Goal: Navigation & Orientation: Find specific page/section

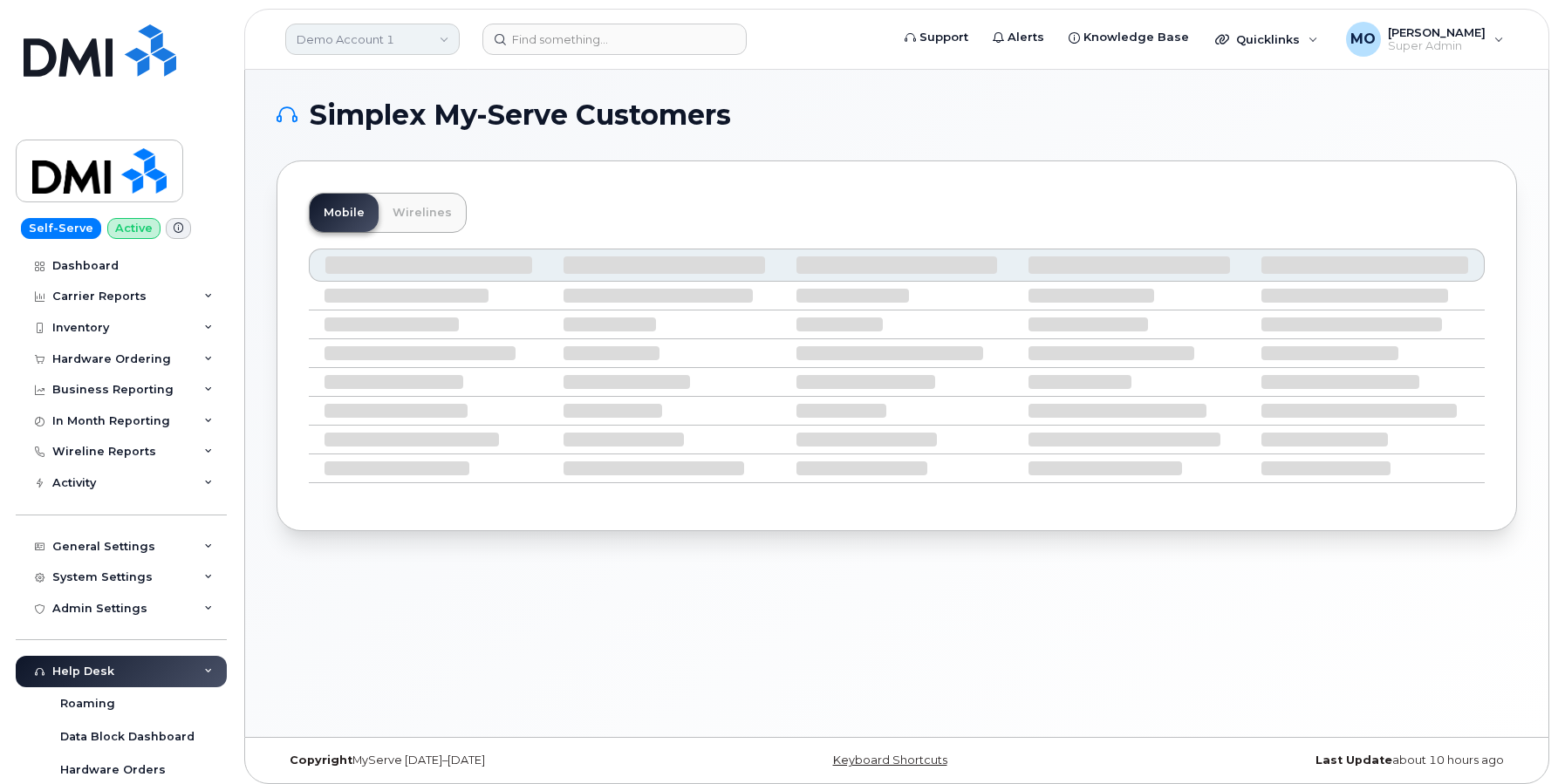
click at [377, 52] on link "Demo Account 1" at bounding box center [373, 39] width 174 height 31
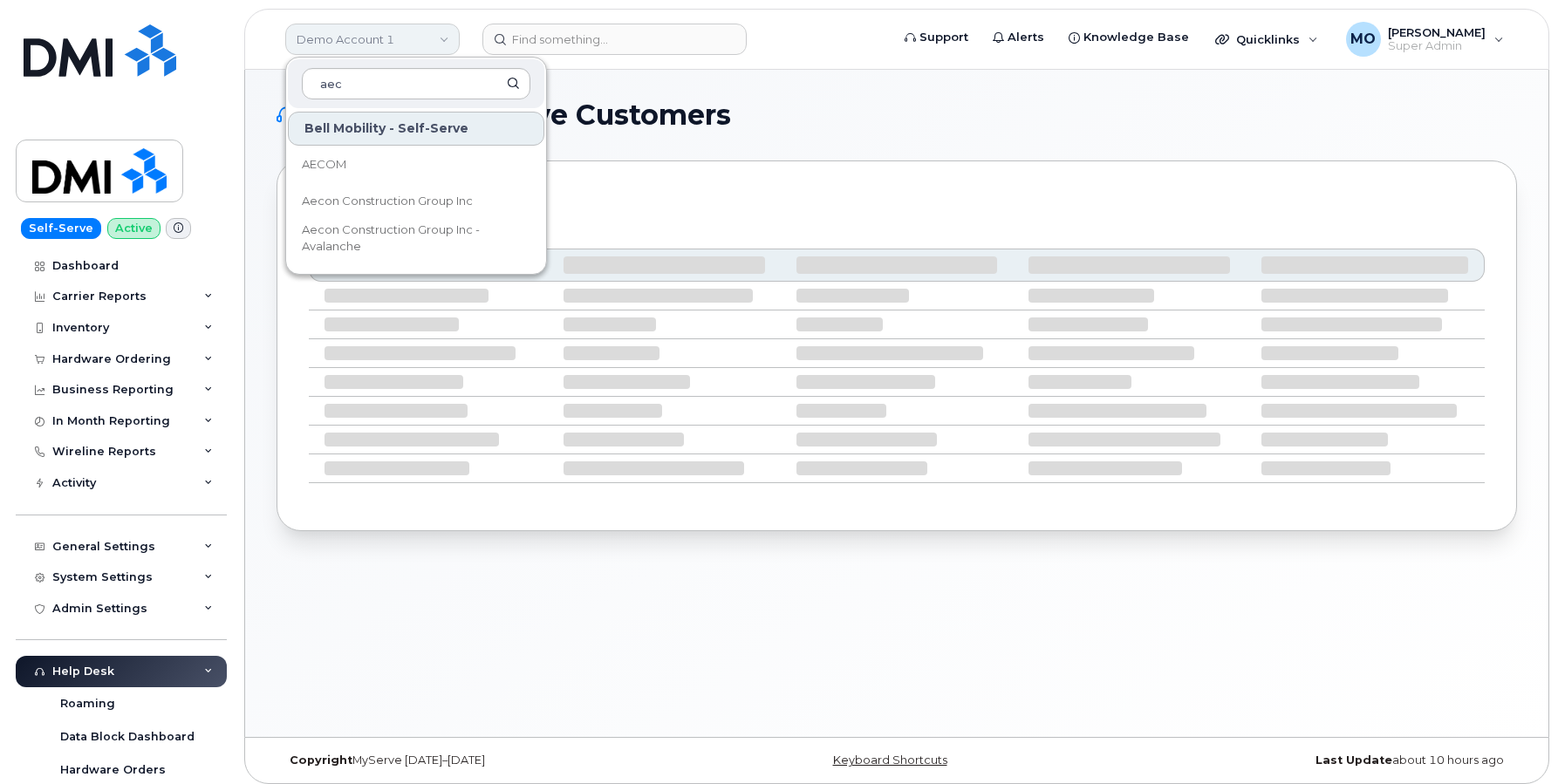
type input "aeco"
click at [386, 210] on span "Aecon Construction Group Inc" at bounding box center [387, 201] width 171 height 17
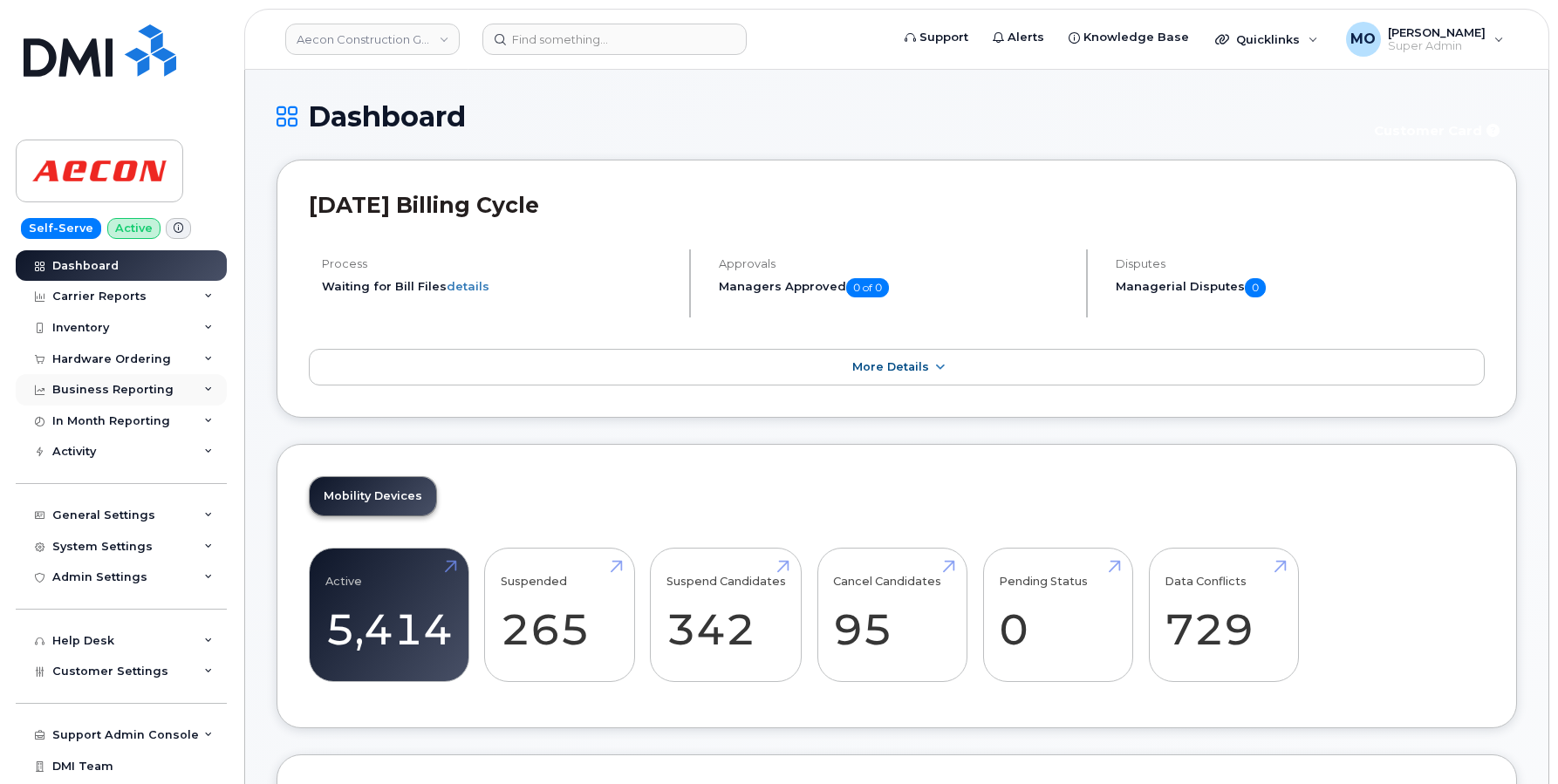
scroll to position [27, 0]
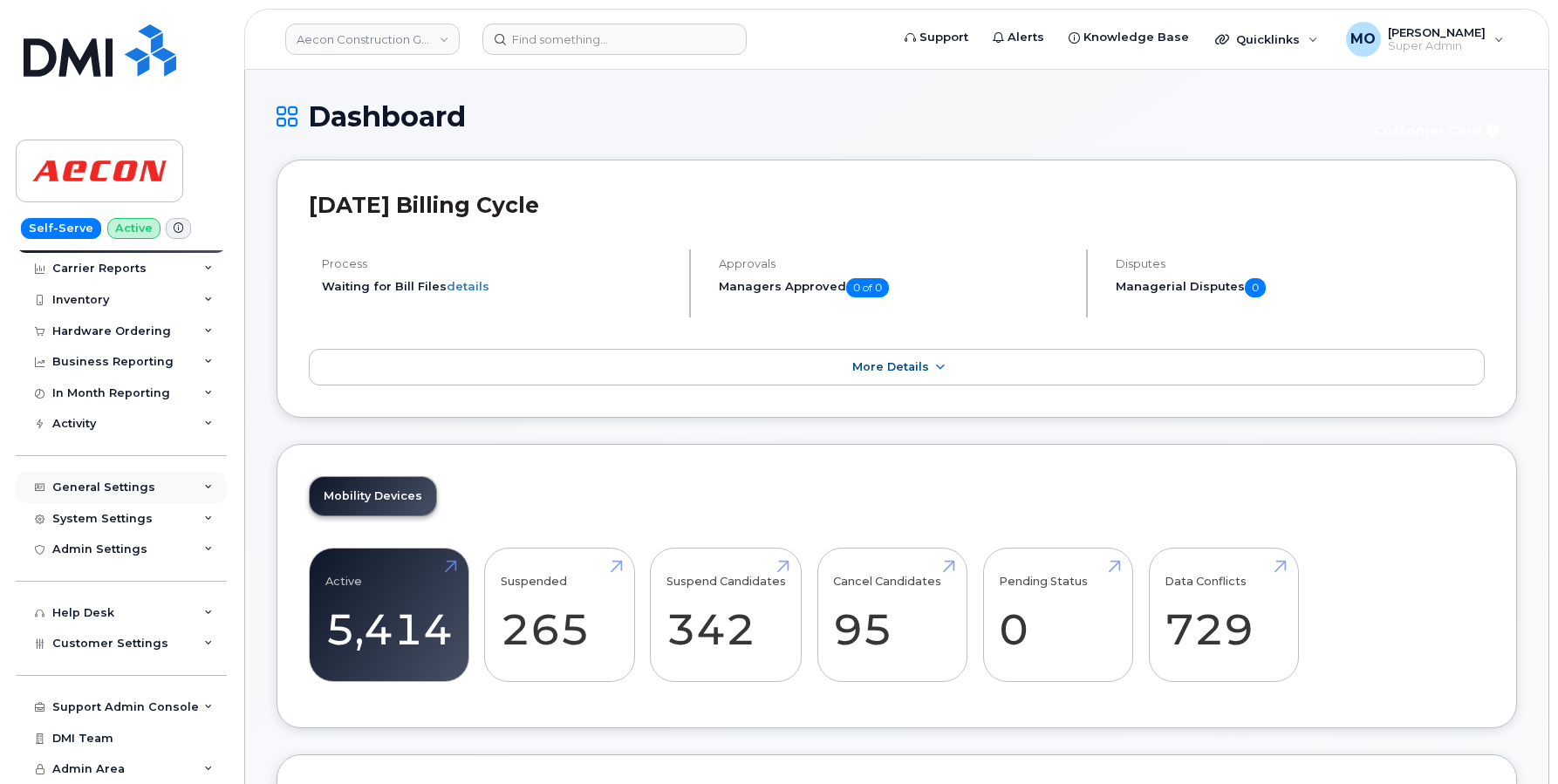
click at [118, 484] on div "General Settings" at bounding box center [103, 487] width 103 height 14
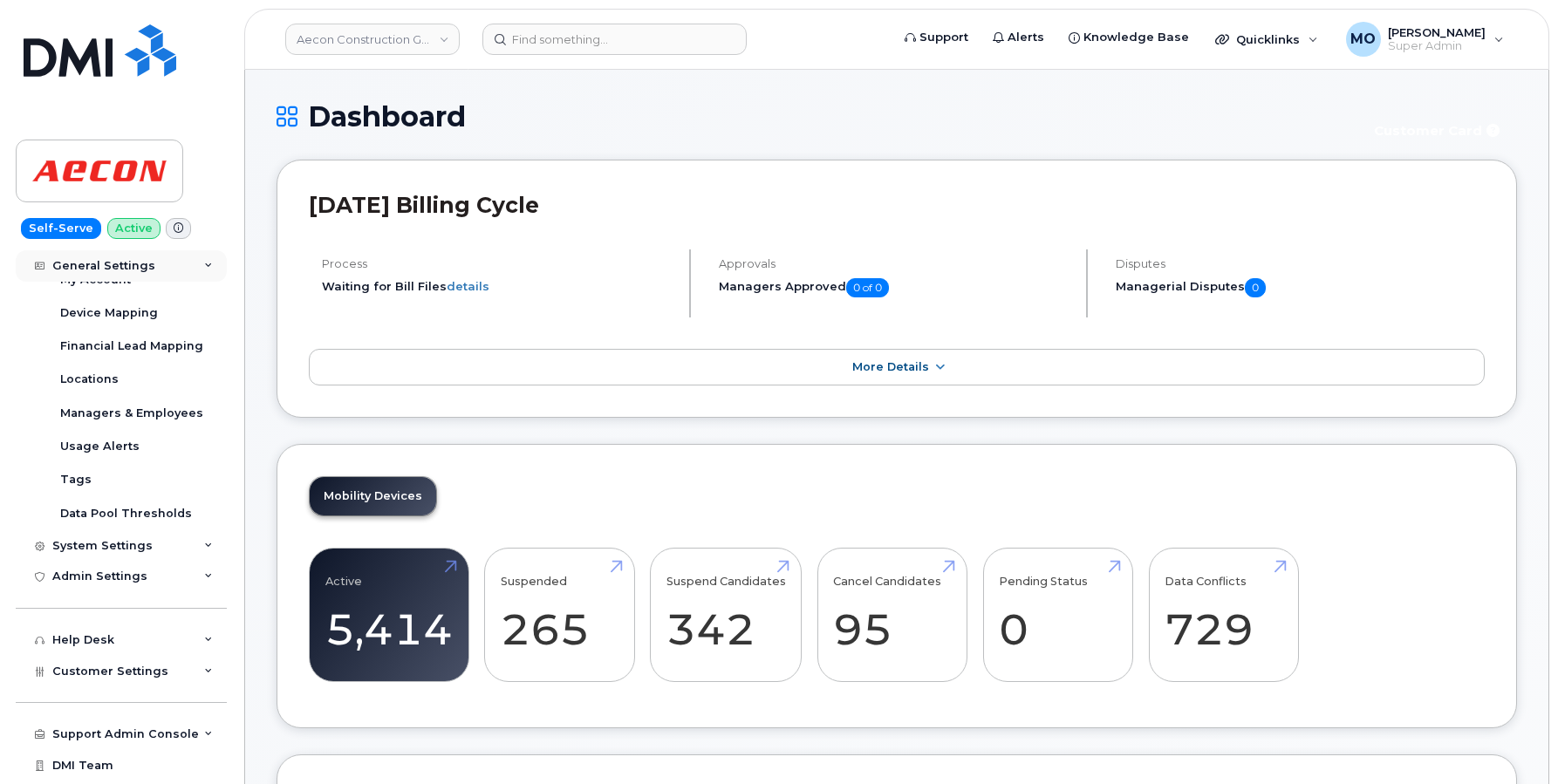
scroll to position [295, 0]
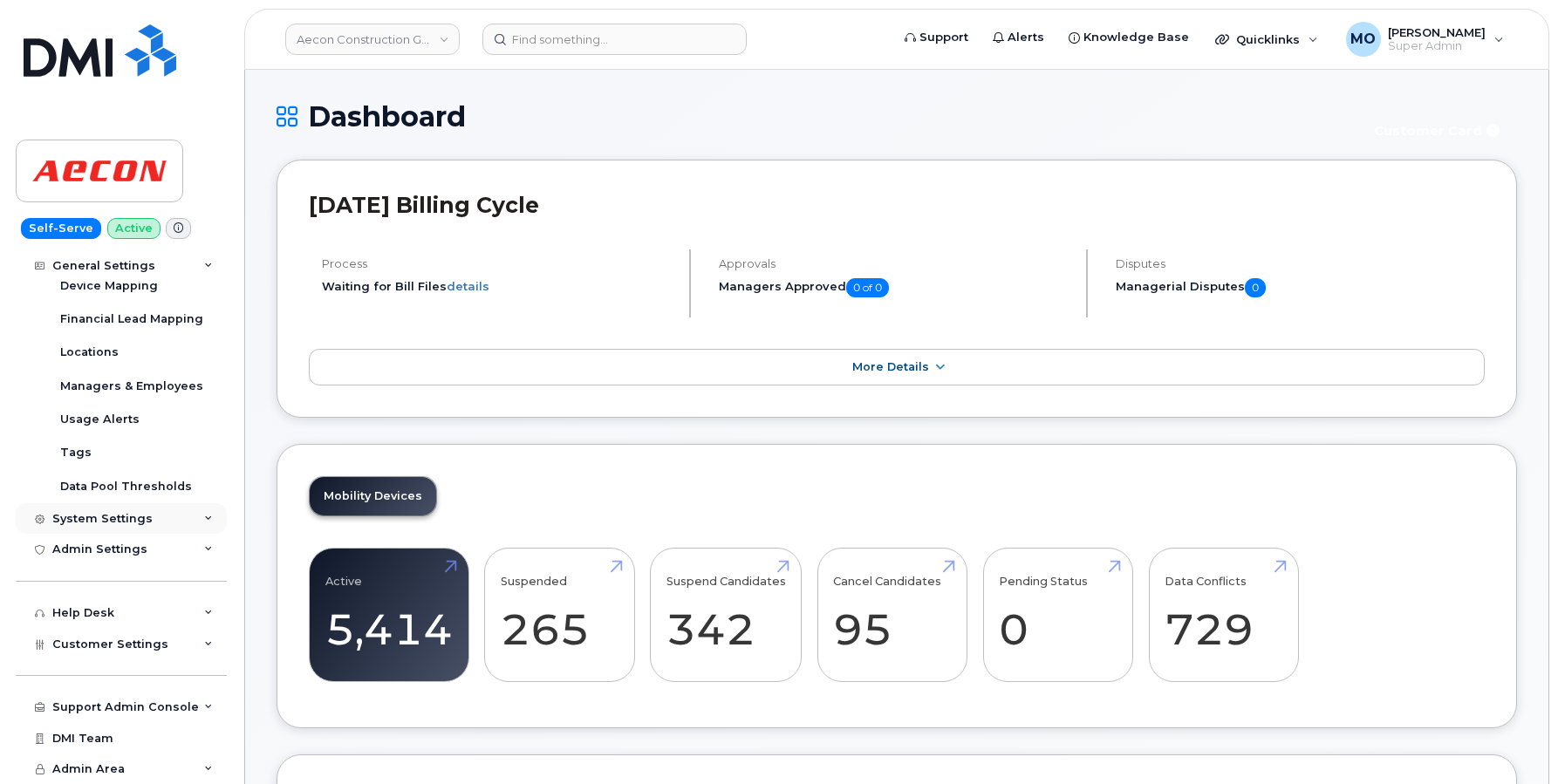
click at [119, 508] on div "System Settings" at bounding box center [121, 519] width 211 height 31
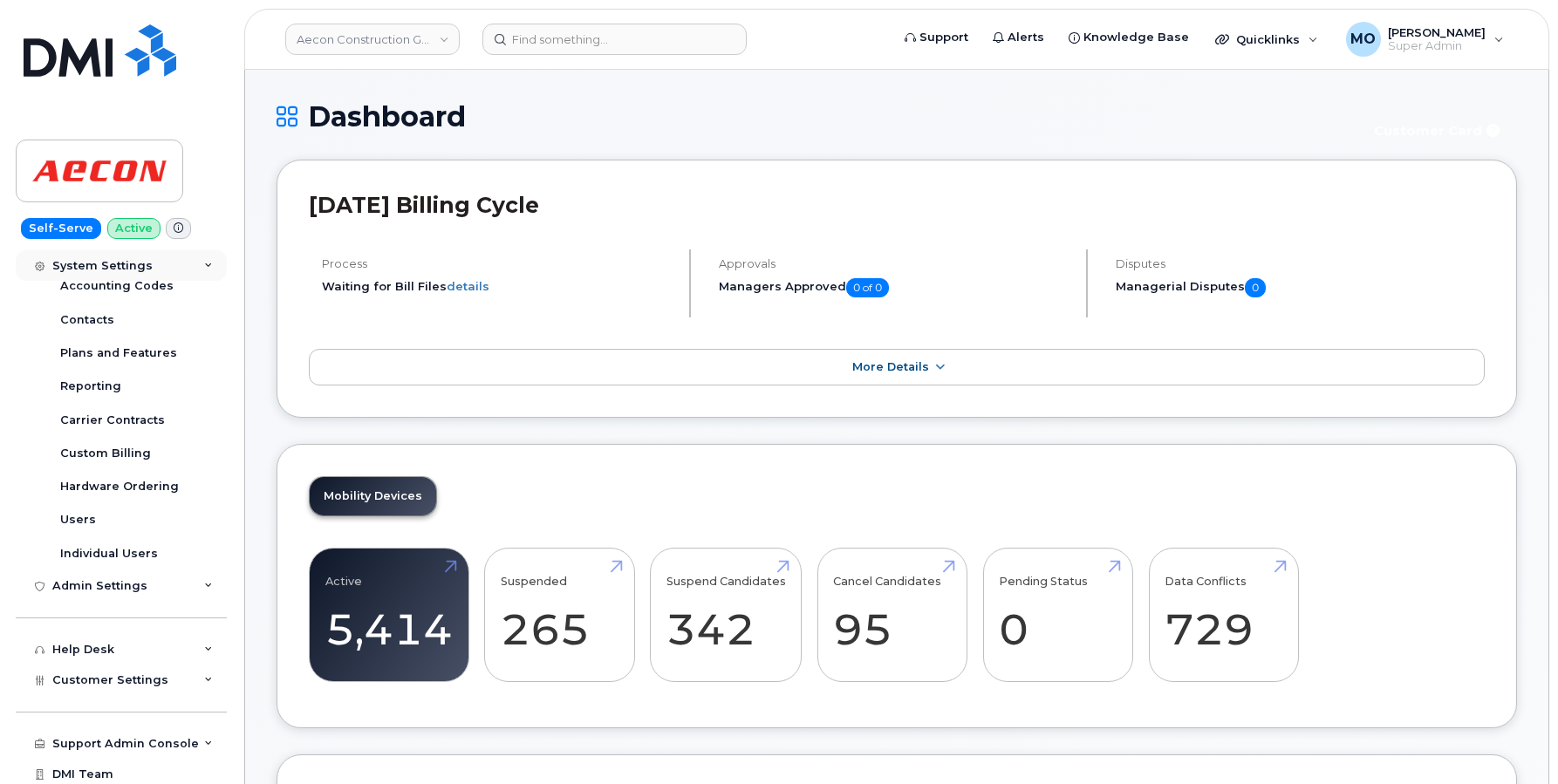
scroll to position [594, 0]
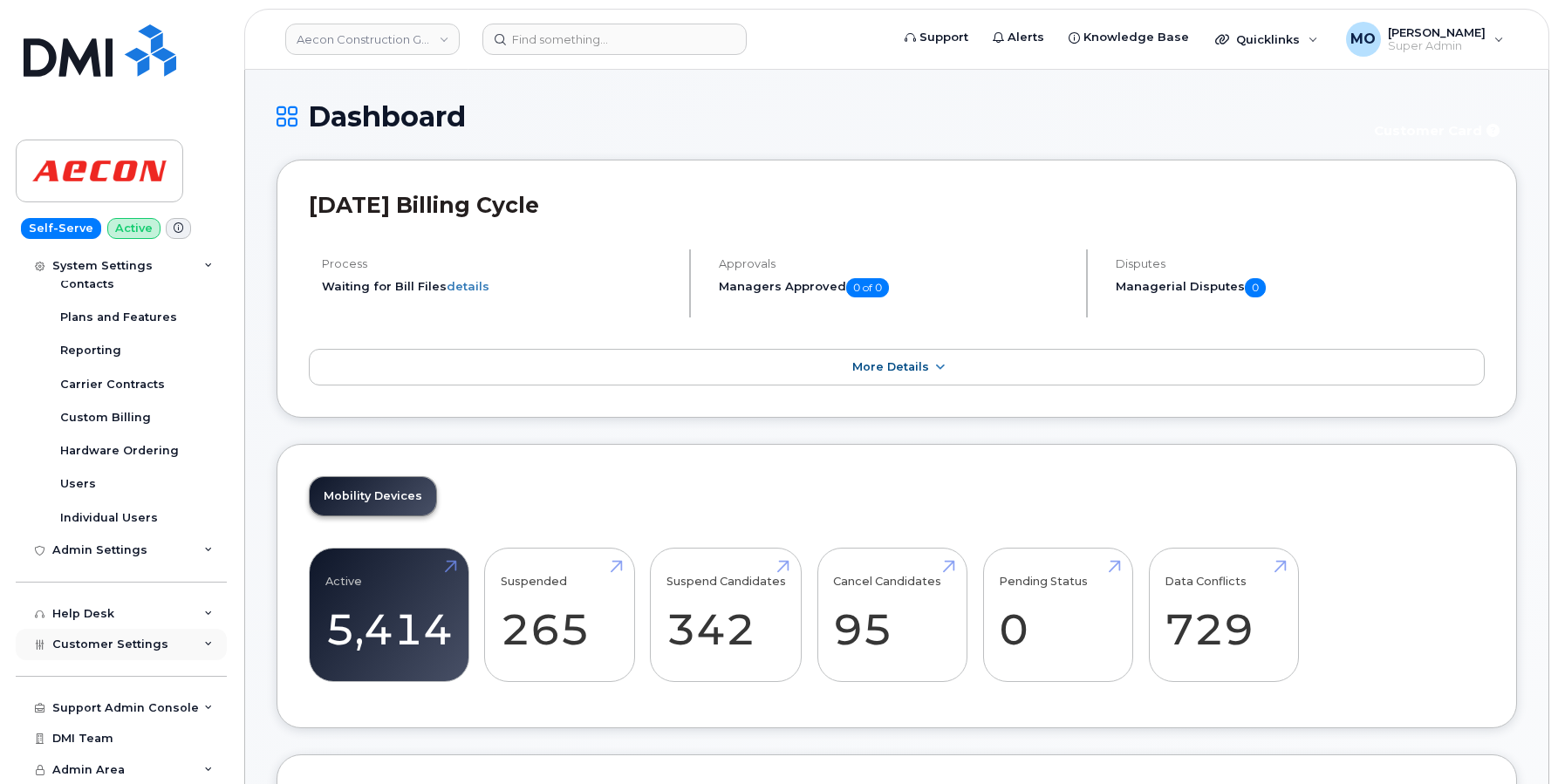
click at [104, 639] on span "Customer Settings" at bounding box center [110, 644] width 116 height 13
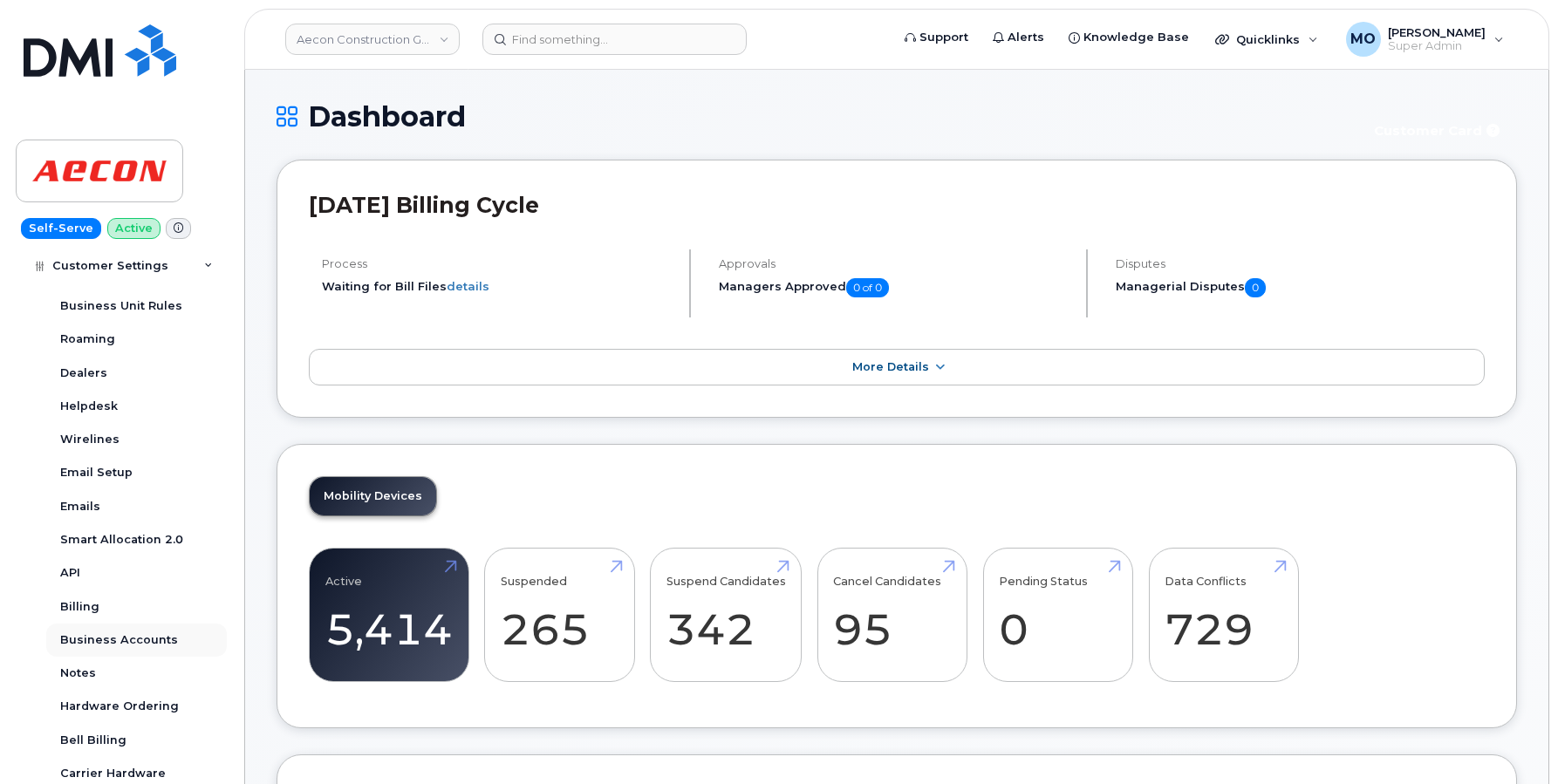
scroll to position [1005, 0]
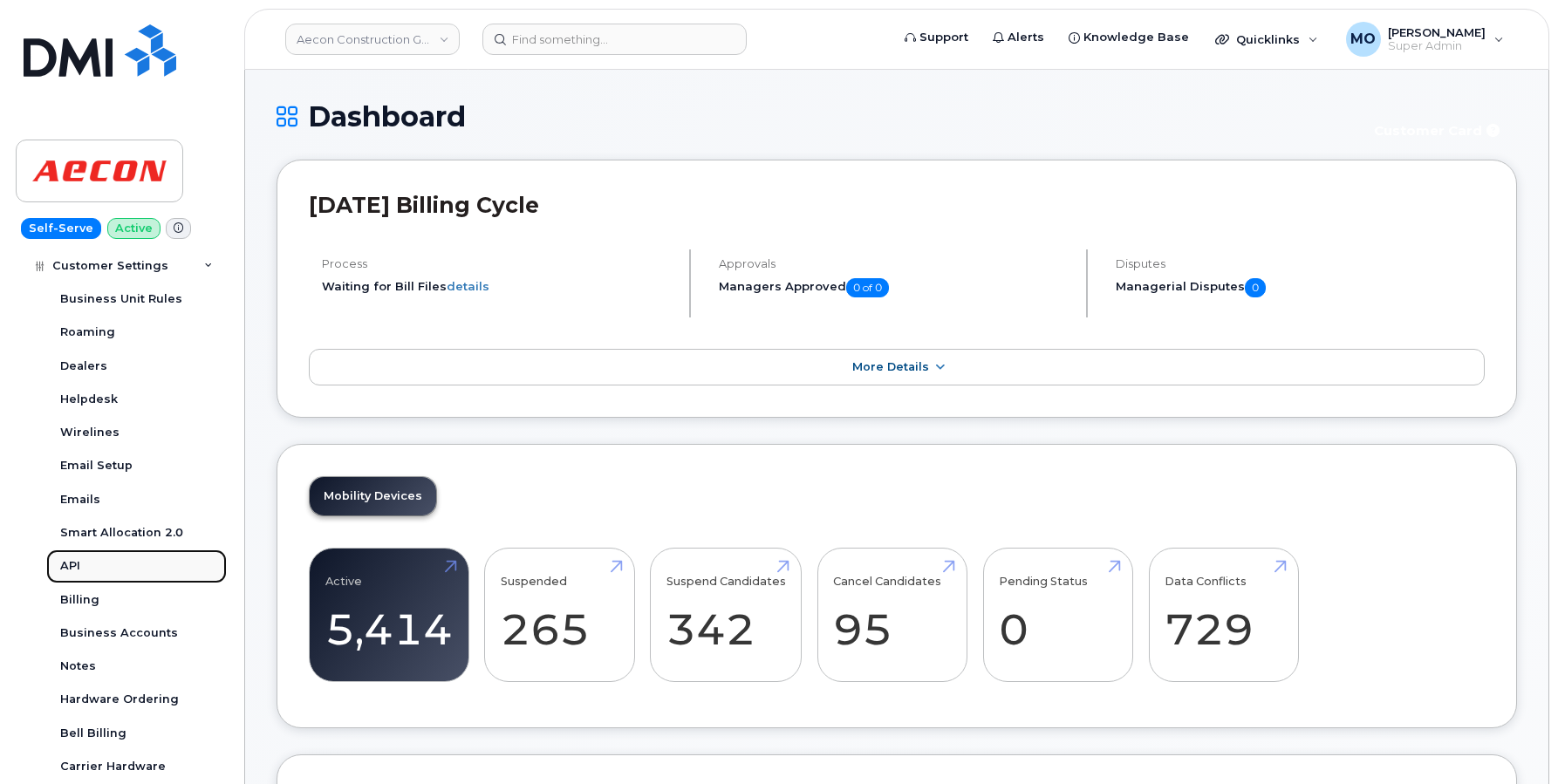
click at [76, 572] on div "API" at bounding box center [69, 566] width 20 height 16
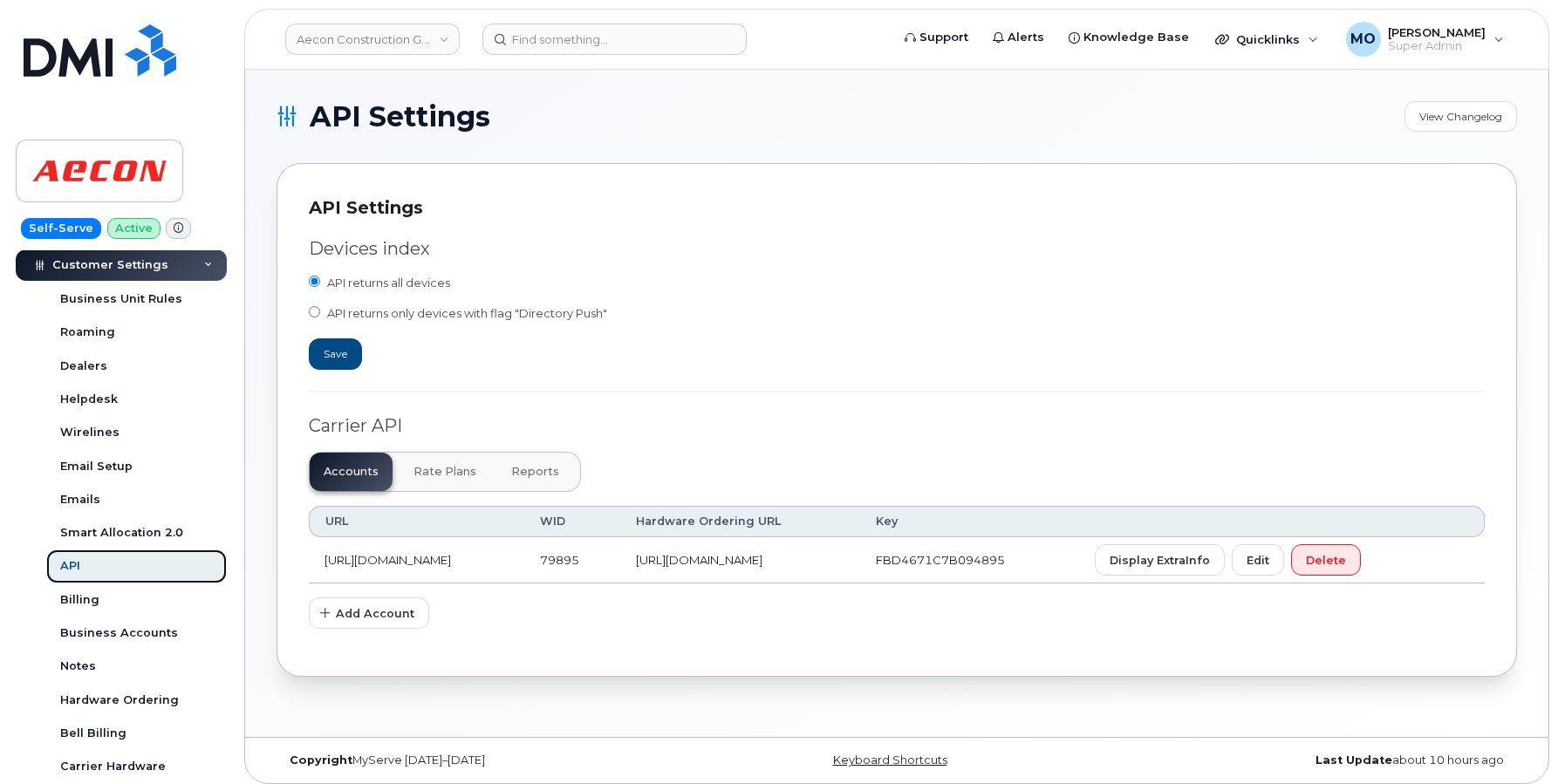
scroll to position [9, 0]
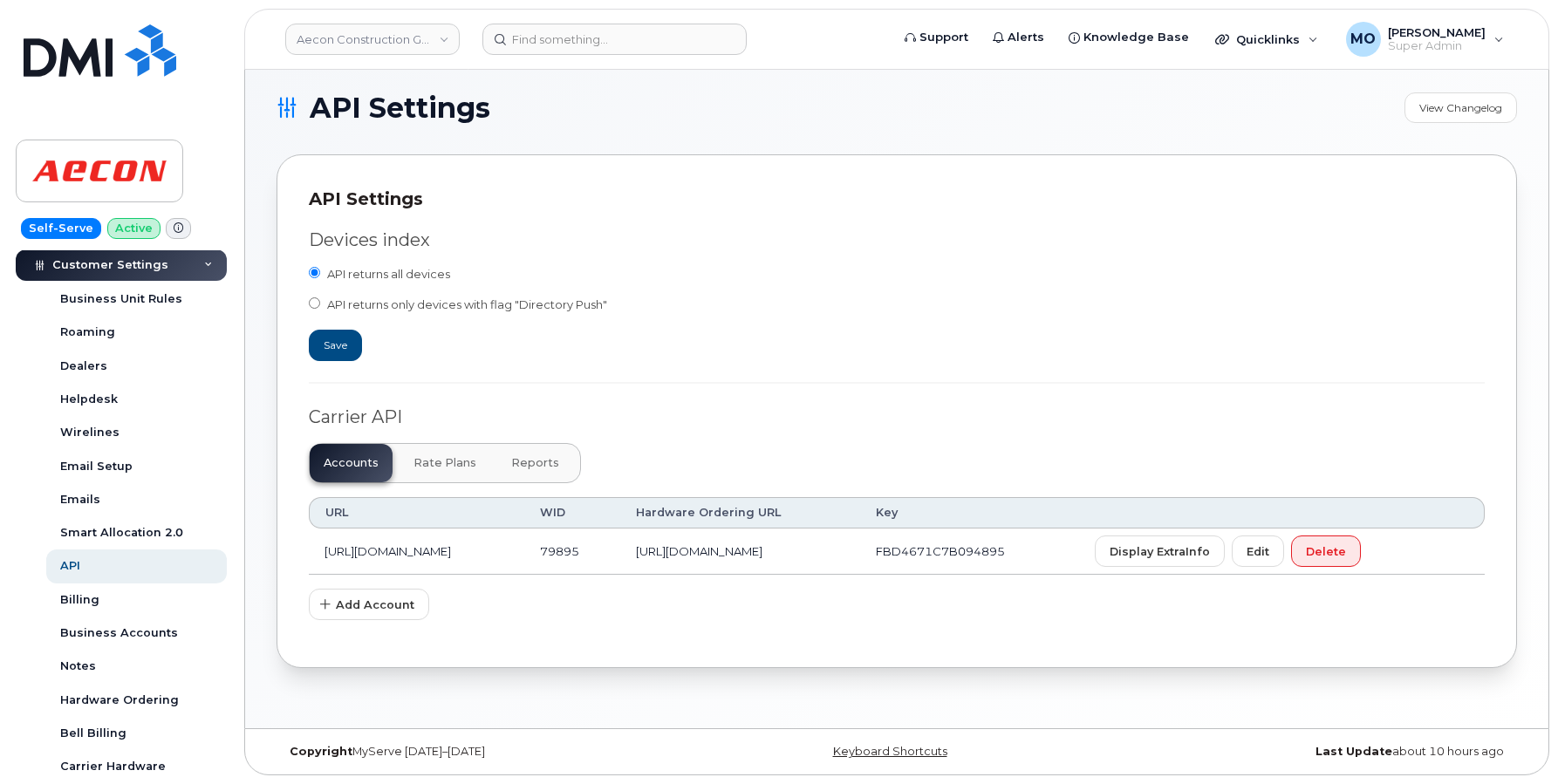
click at [459, 462] on span "Rate Plans" at bounding box center [445, 463] width 63 height 14
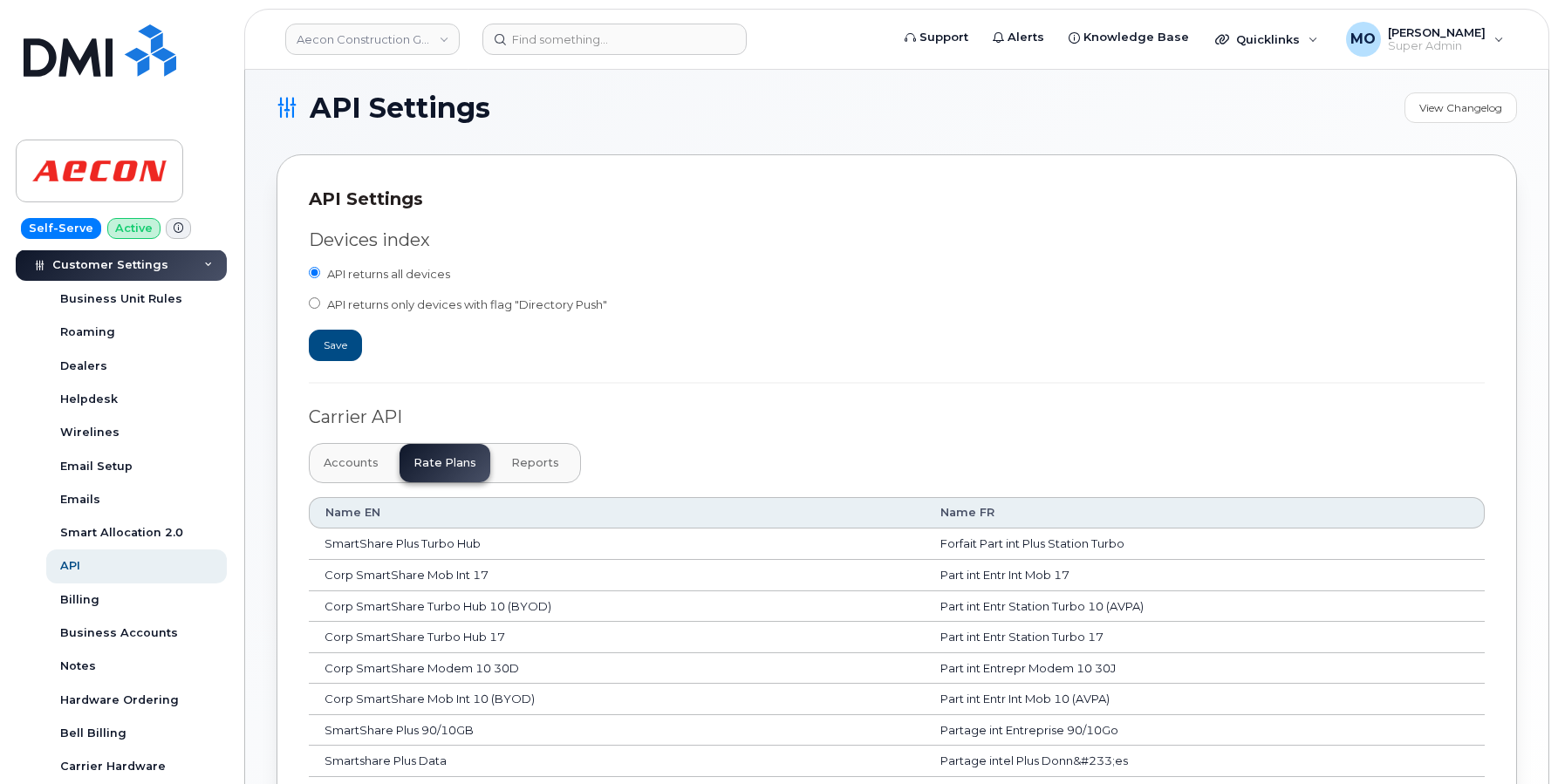
click at [497, 470] on button "Accounts" at bounding box center [535, 463] width 76 height 38
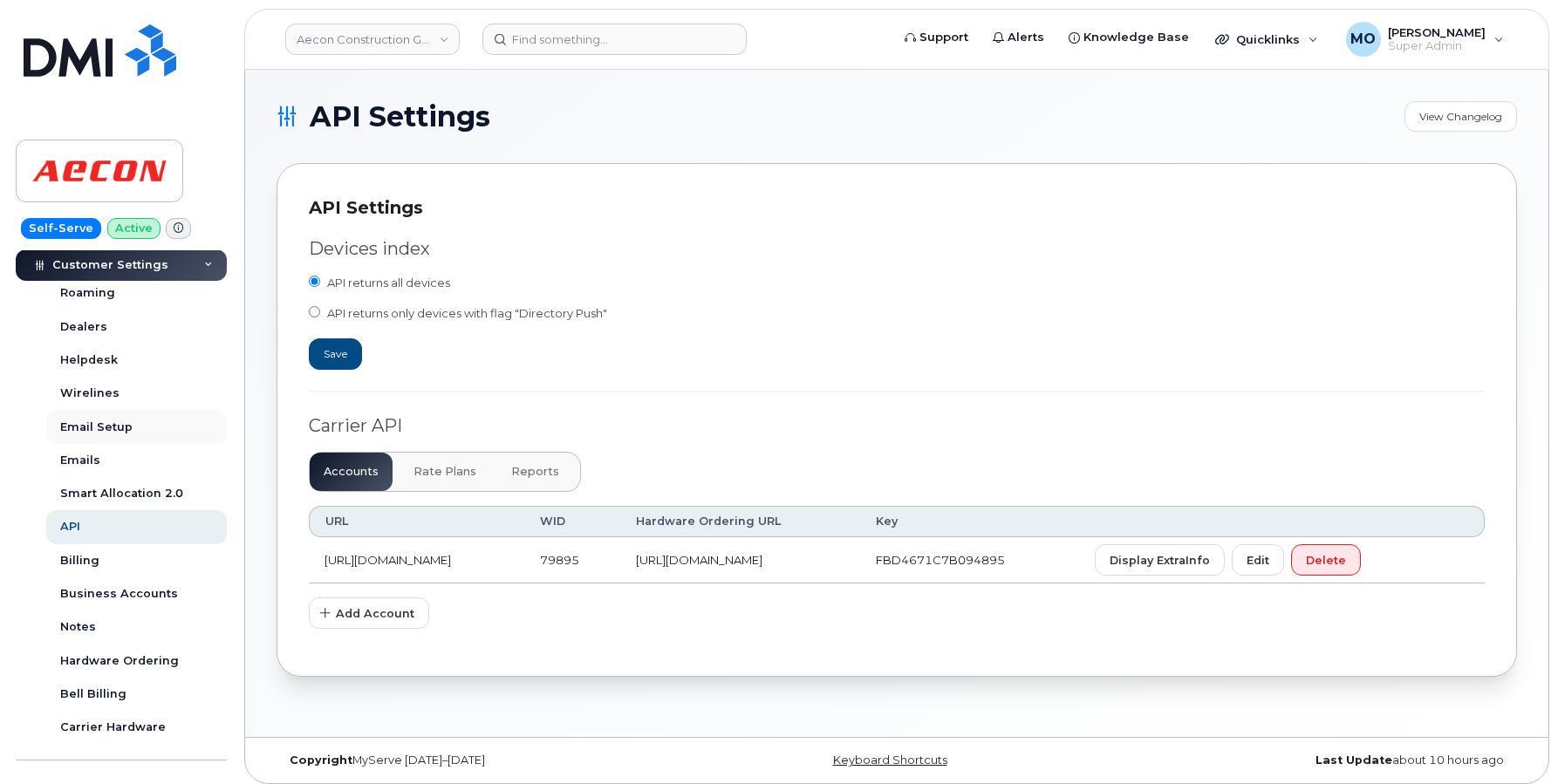
scroll to position [520, 0]
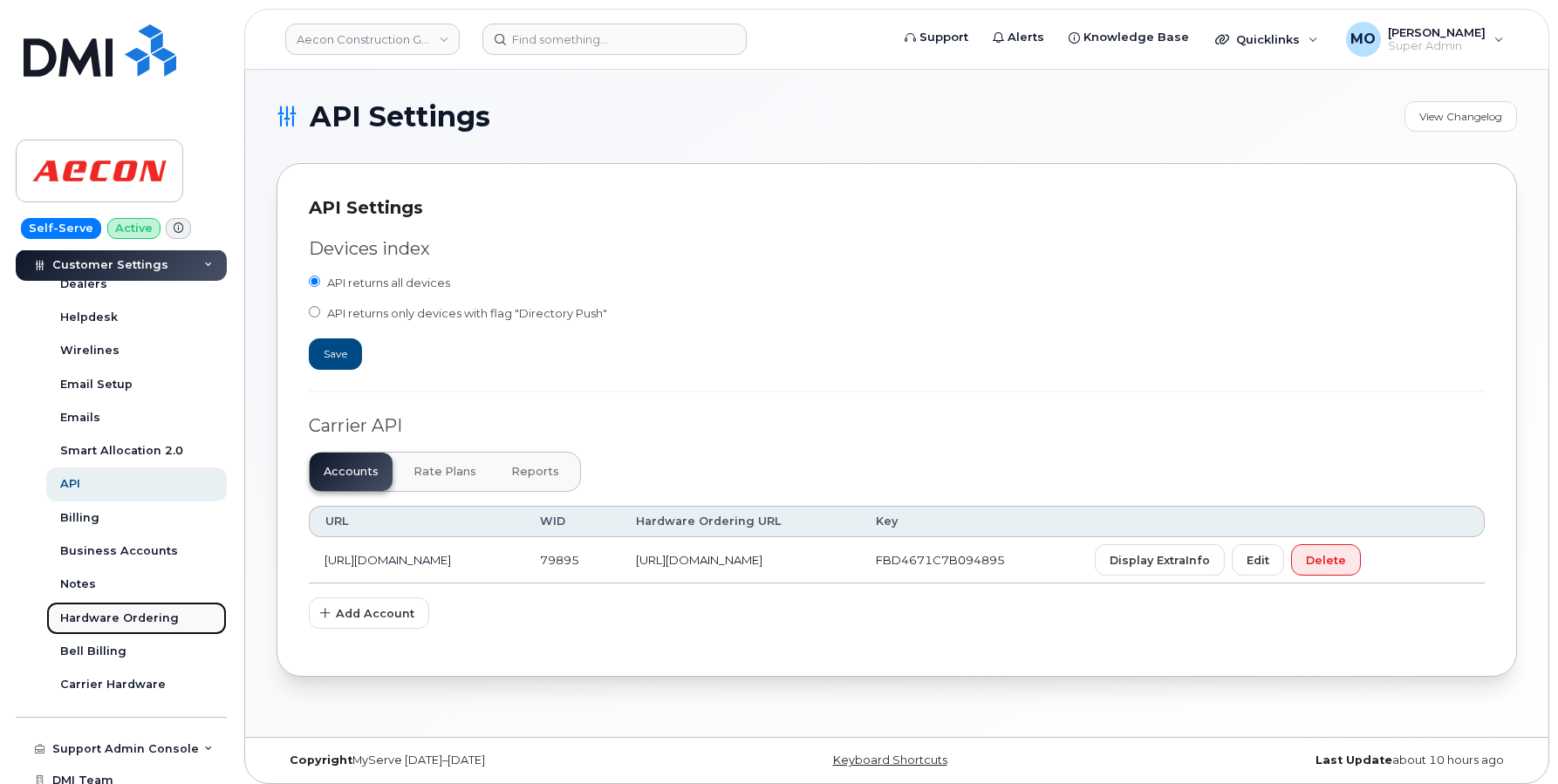
click at [138, 627] on link "Hardware Ordering" at bounding box center [137, 618] width 180 height 33
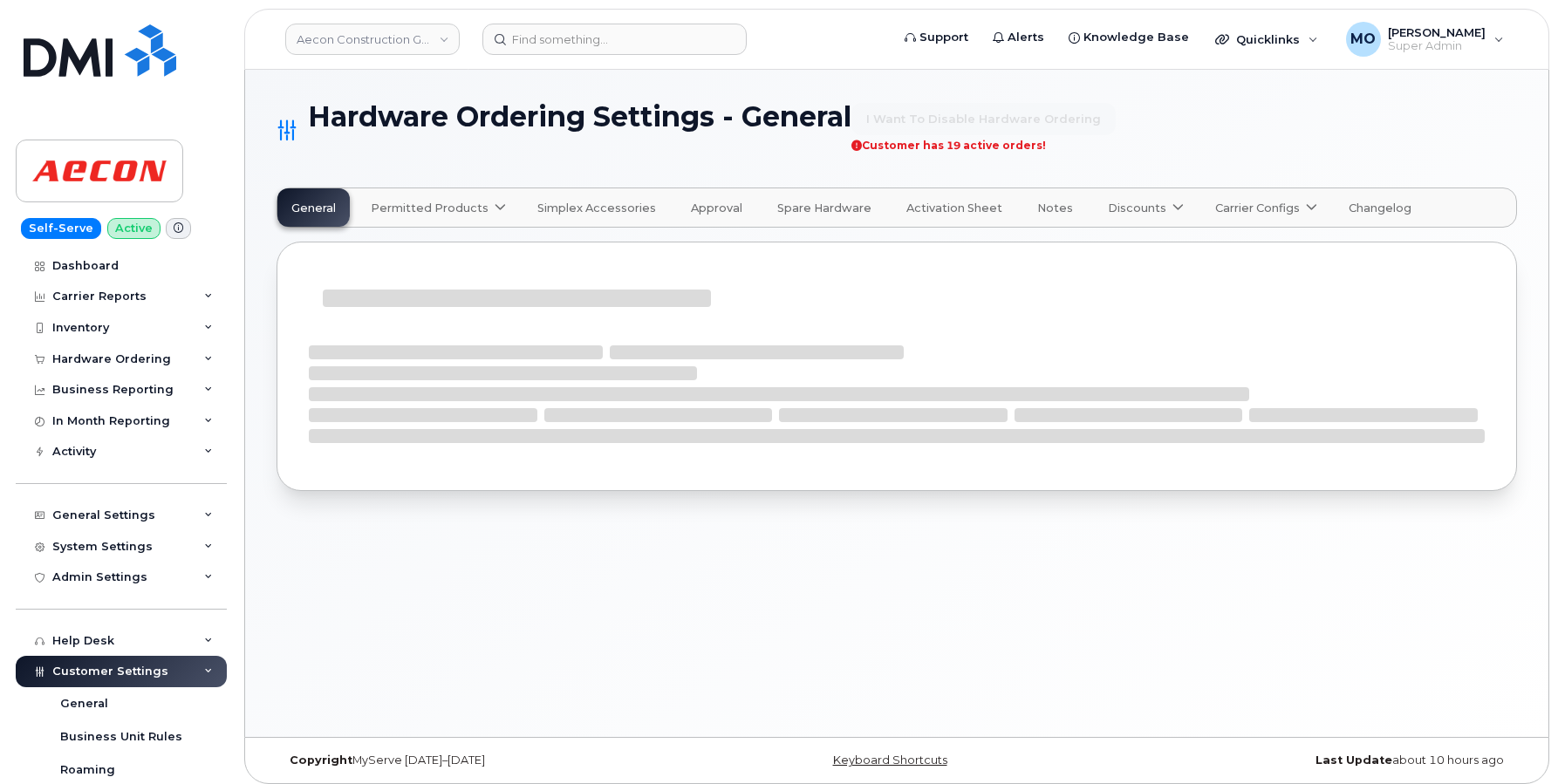
click at [1233, 197] on link "Carrier Configs" at bounding box center [1264, 208] width 126 height 38
click at [1220, 249] on div "Bell" at bounding box center [1285, 248] width 131 height 18
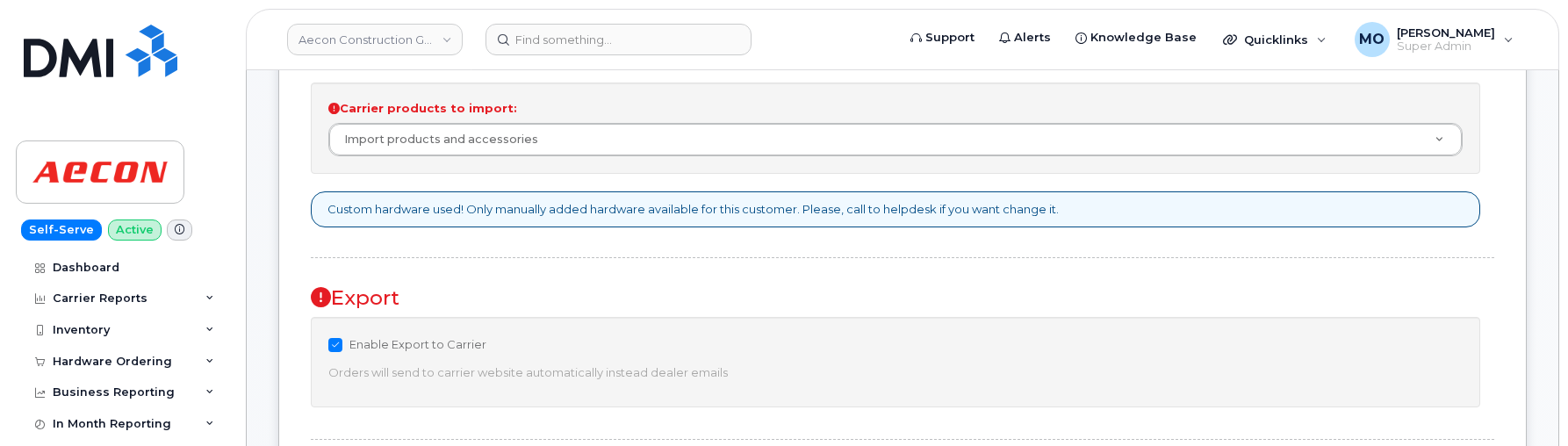
scroll to position [631, 0]
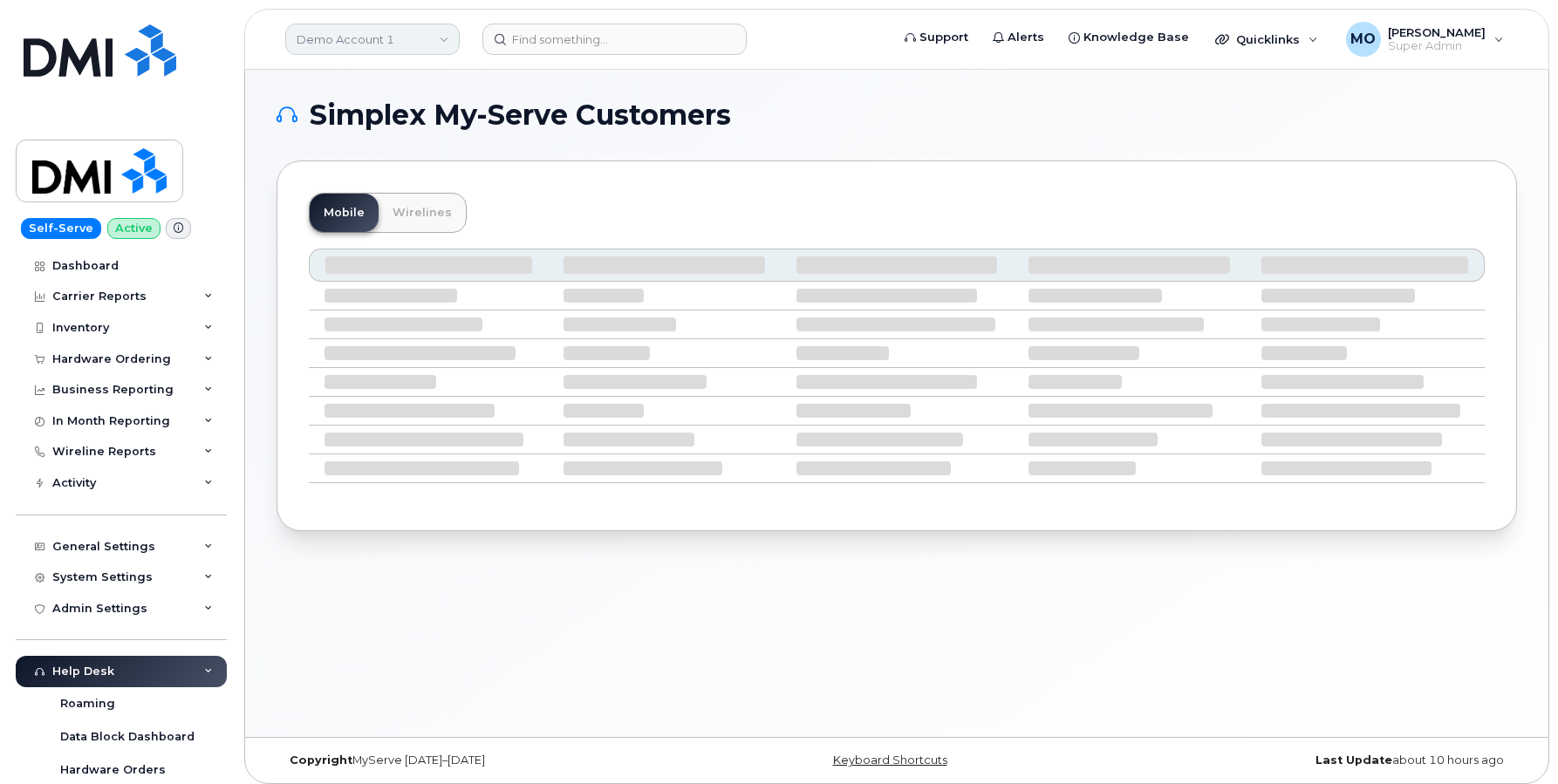
click at [376, 30] on link "Demo Account 1" at bounding box center [373, 39] width 174 height 31
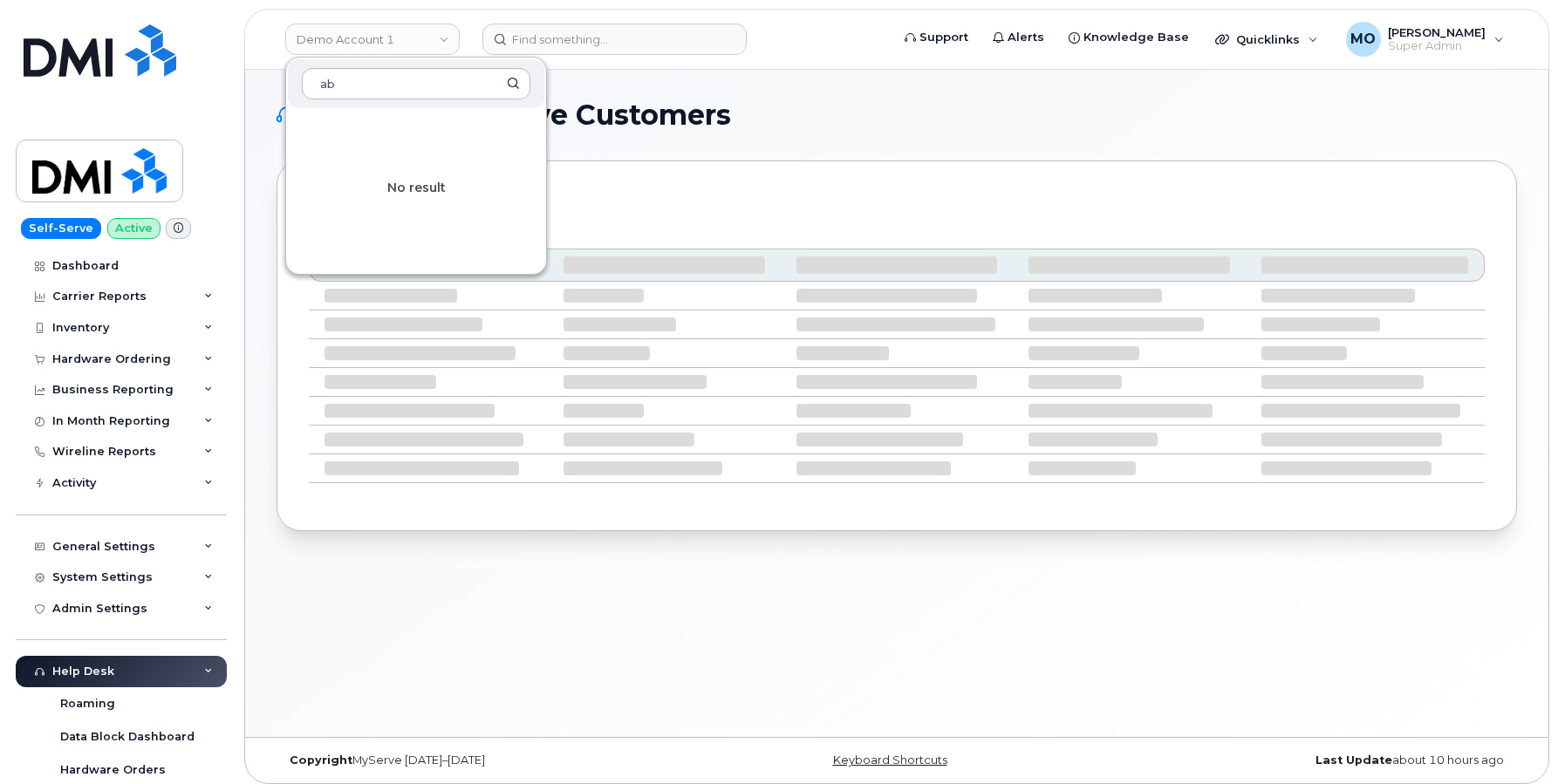
type input "a"
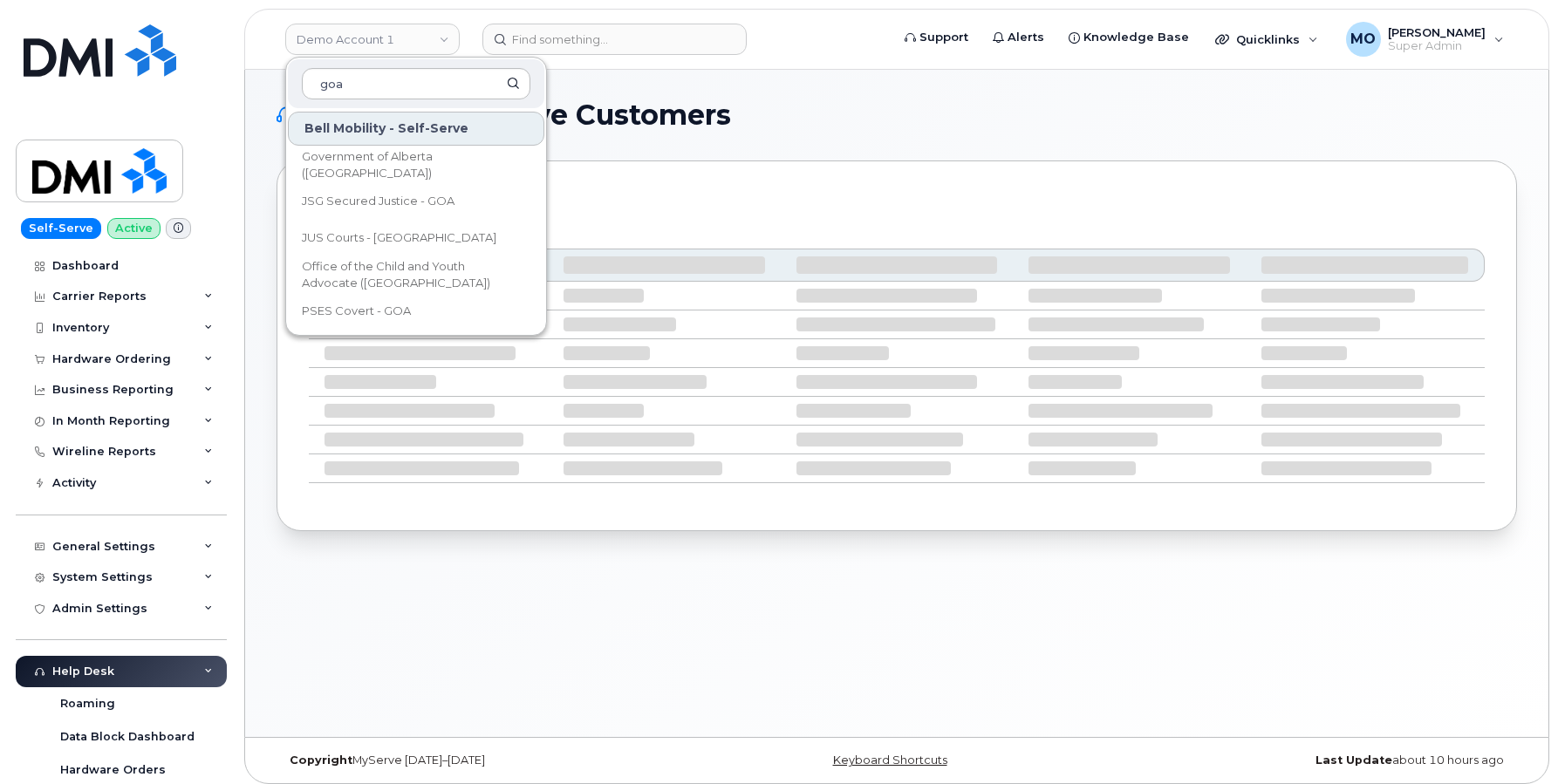
type input "goa"
click at [364, 163] on span "Government of Alberta ([GEOGRAPHIC_DATA])" at bounding box center [402, 165] width 201 height 34
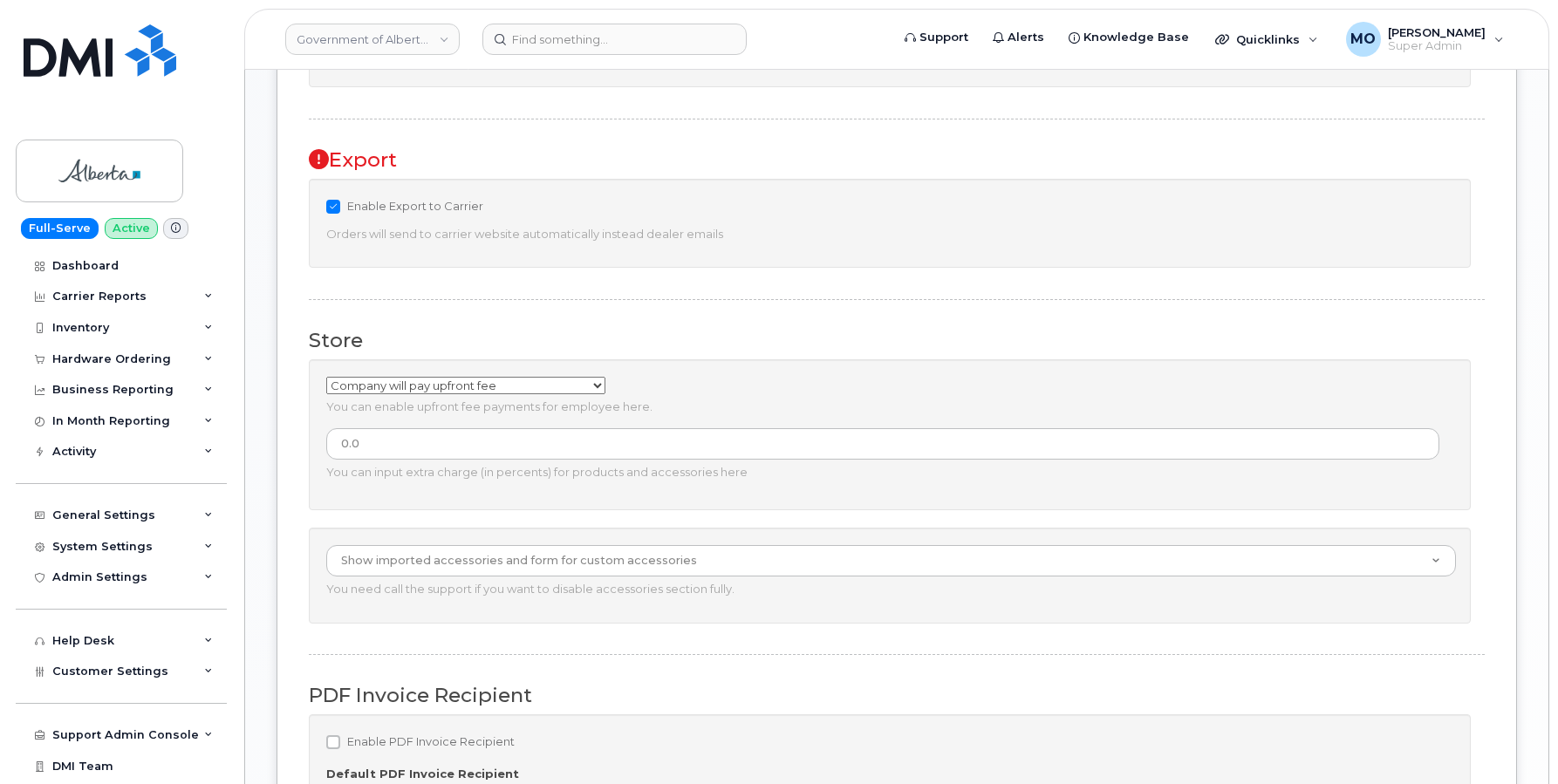
scroll to position [858, 0]
click at [325, 157] on icon at bounding box center [319, 153] width 20 height 20
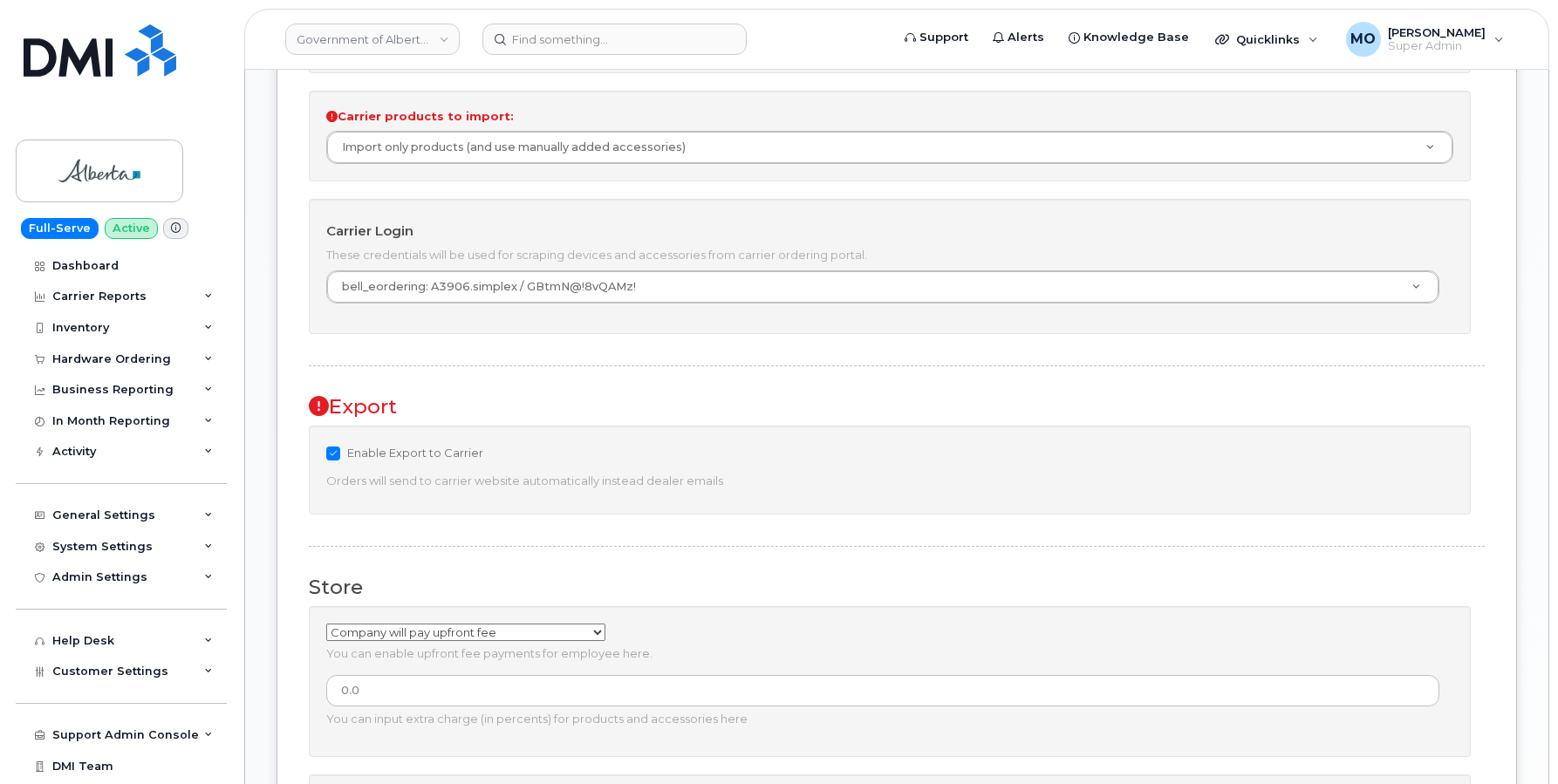
scroll to position [627, 0]
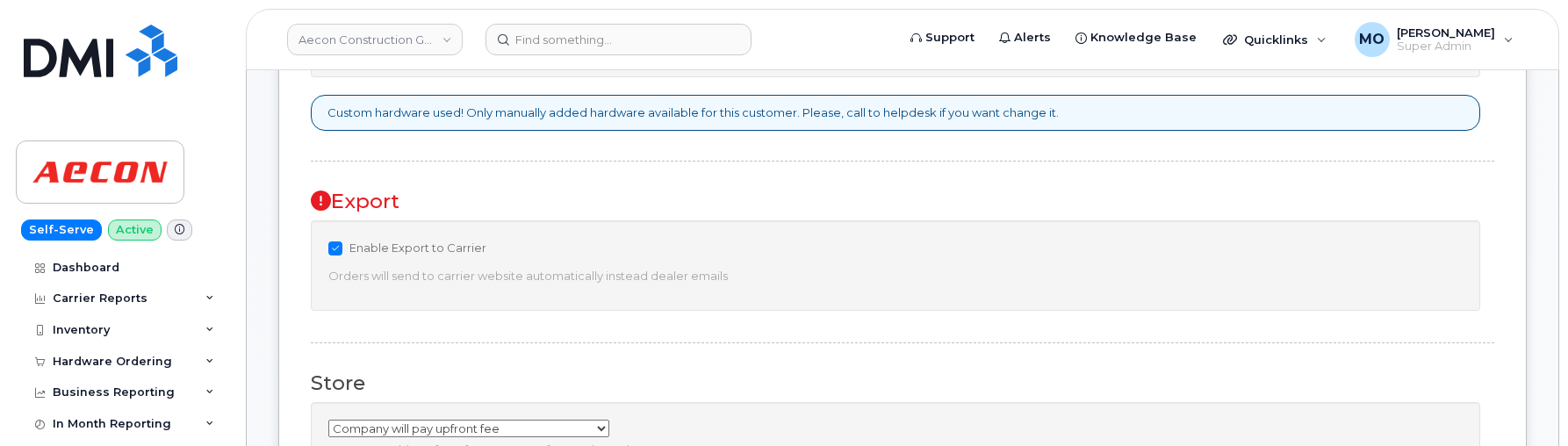
scroll to position [711, 0]
